Goal: Navigation & Orientation: Find specific page/section

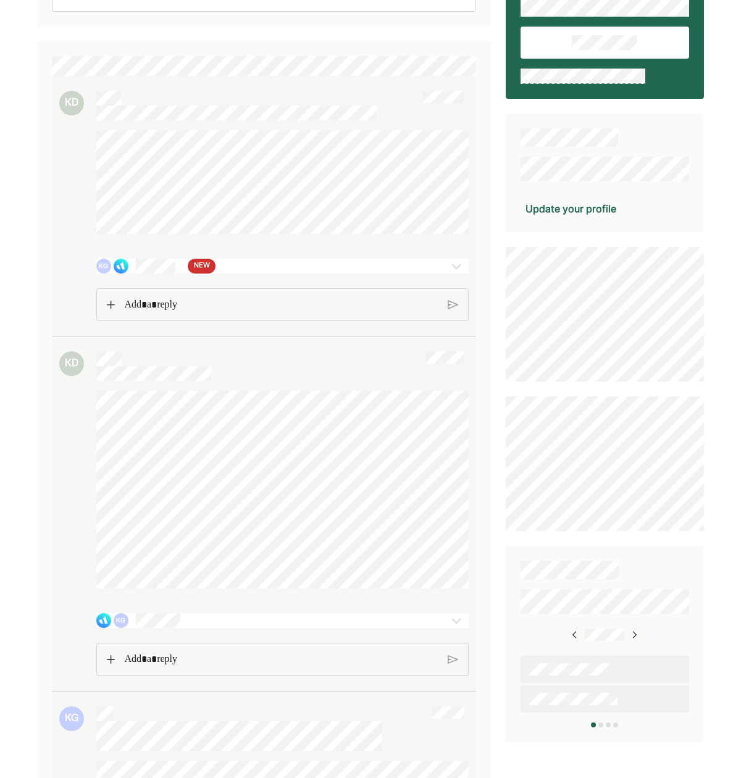
scroll to position [98, 0]
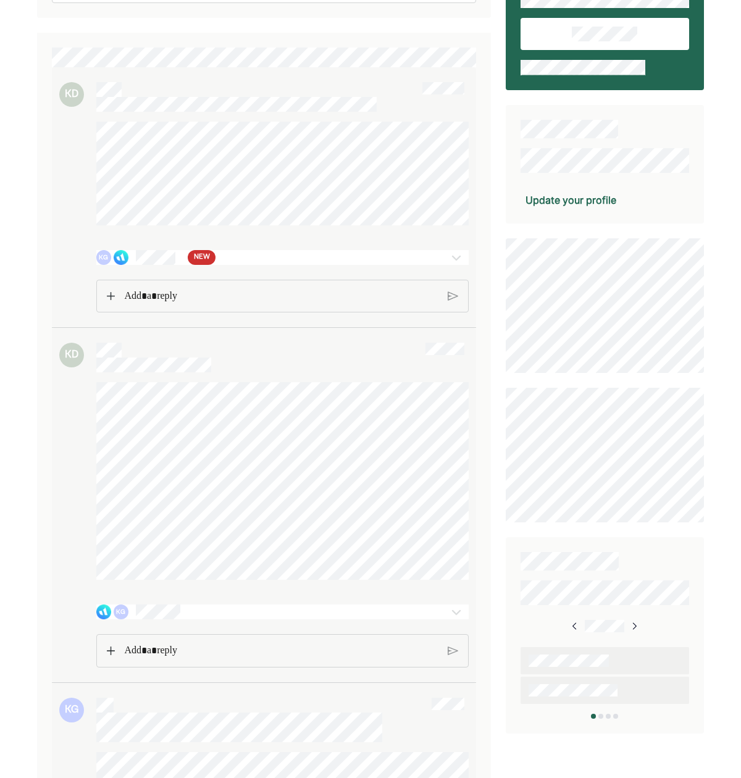
click at [229, 259] on div "KG NEW" at bounding box center [252, 257] width 313 height 15
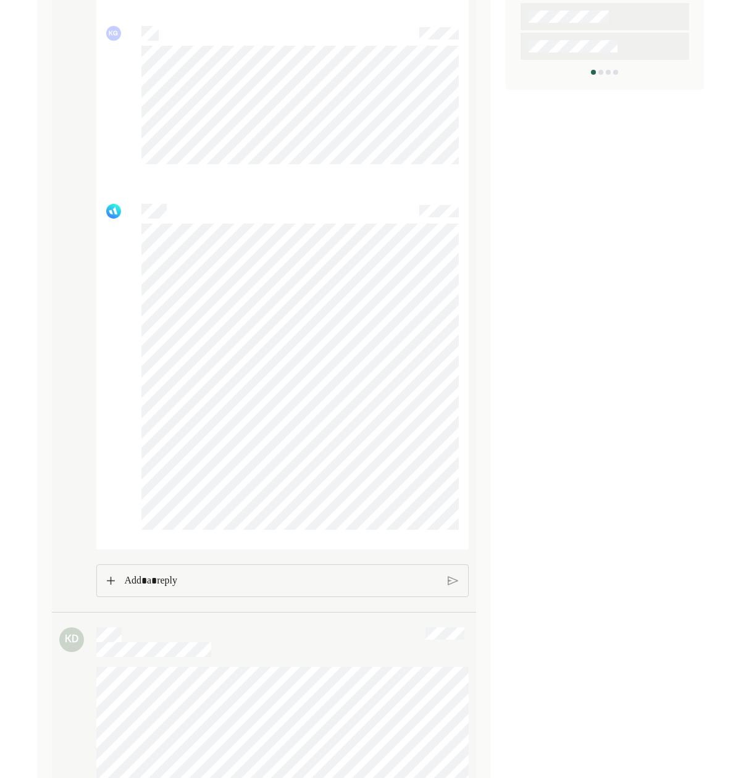
scroll to position [742, 0]
click at [112, 584] on img at bounding box center [111, 581] width 8 height 9
click at [452, 574] on div at bounding box center [282, 581] width 373 height 33
click at [452, 578] on img at bounding box center [453, 581] width 11 height 11
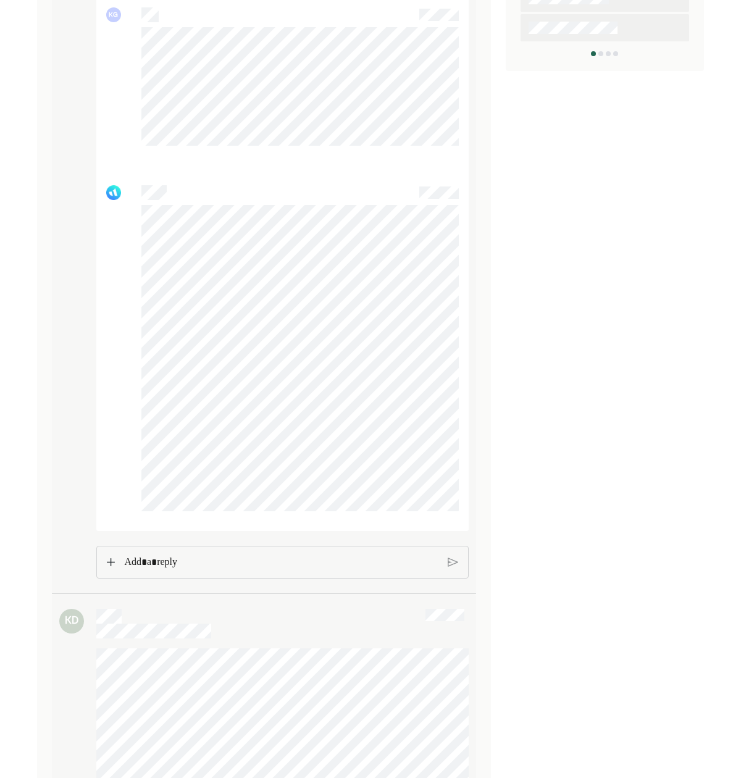
scroll to position [762, 0]
click at [447, 562] on div at bounding box center [281, 562] width 333 height 32
click at [450, 562] on img at bounding box center [453, 561] width 11 height 11
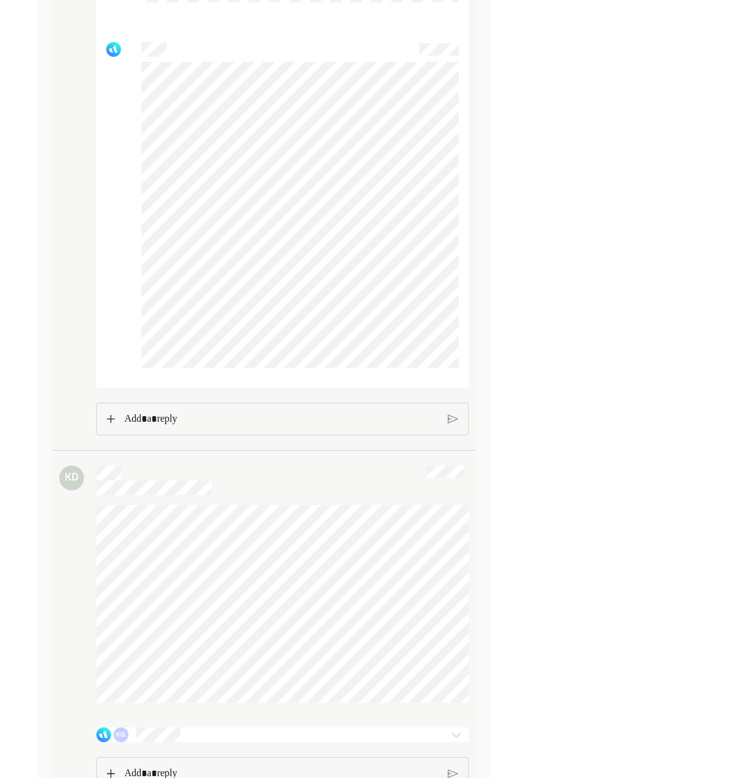
scroll to position [906, 0]
click at [205, 413] on p "Rich Text Editor. Editing area: main" at bounding box center [281, 418] width 315 height 16
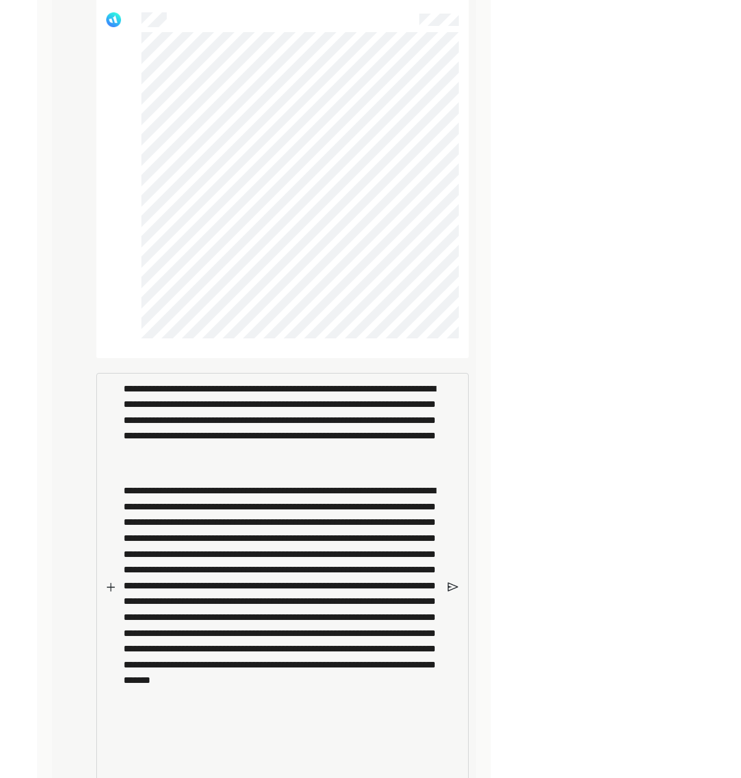
scroll to position [943, 0]
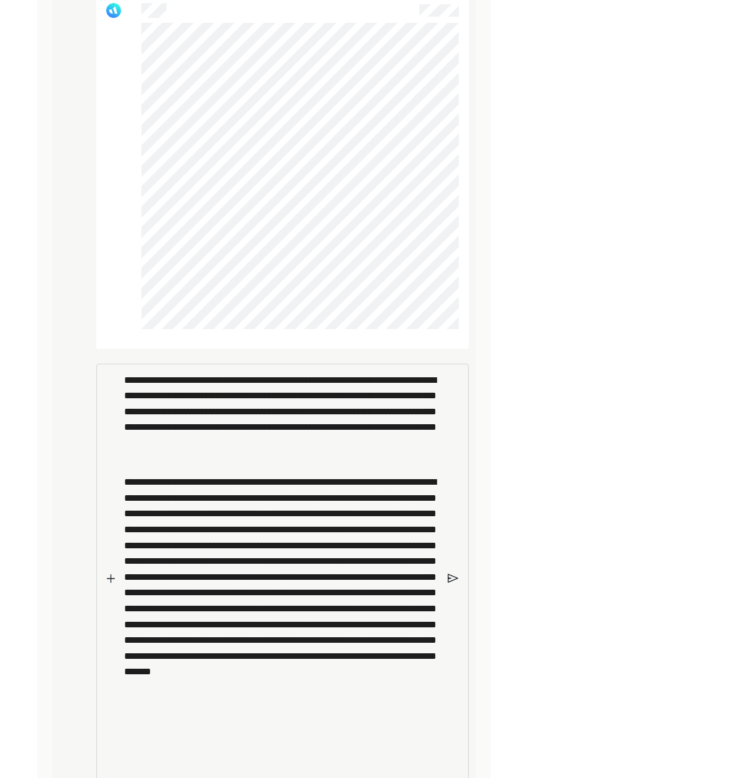
click at [453, 576] on img at bounding box center [453, 578] width 11 height 11
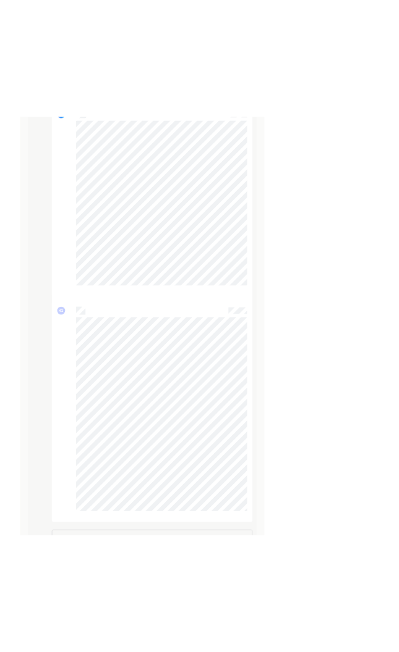
scroll to position [1113, 0]
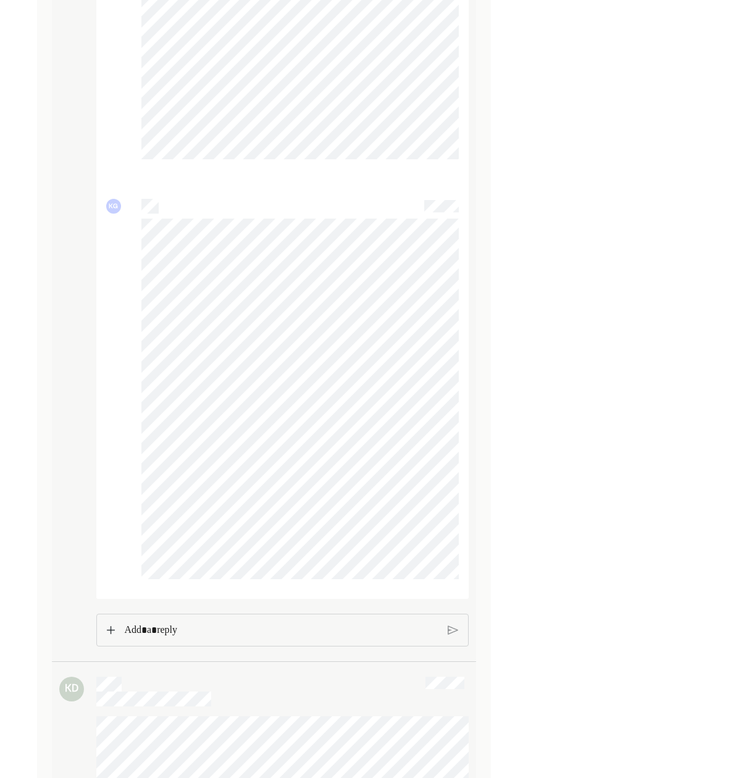
click at [108, 629] on img at bounding box center [111, 630] width 8 height 9
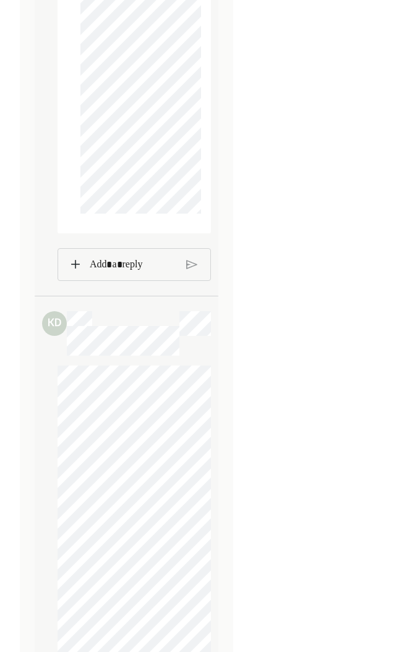
scroll to position [3257, 0]
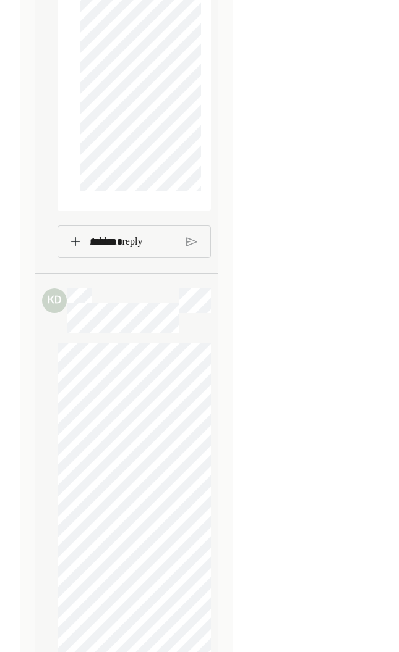
click at [77, 240] on img at bounding box center [75, 241] width 9 height 9
